Goal: Information Seeking & Learning: Learn about a topic

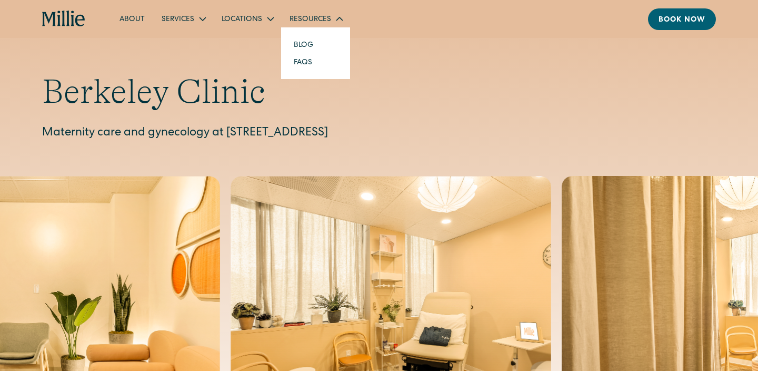
click at [301, 17] on div "Resources" at bounding box center [311, 19] width 42 height 11
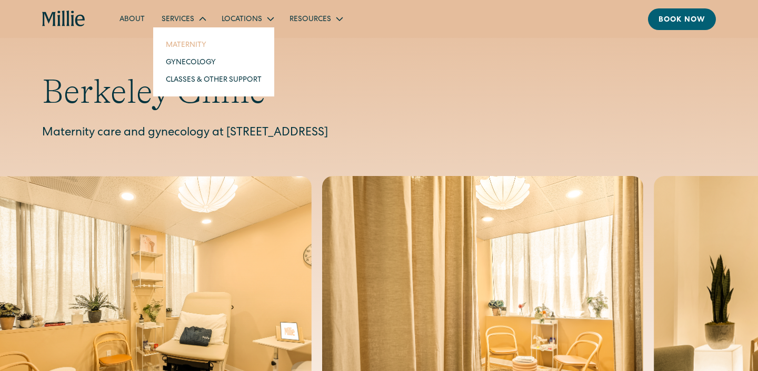
click at [179, 45] on link "Maternity" at bounding box center [213, 44] width 113 height 17
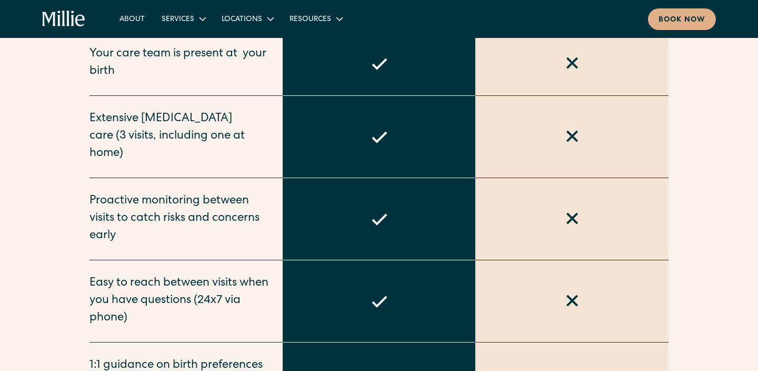
scroll to position [782, 0]
